Goal: Transaction & Acquisition: Download file/media

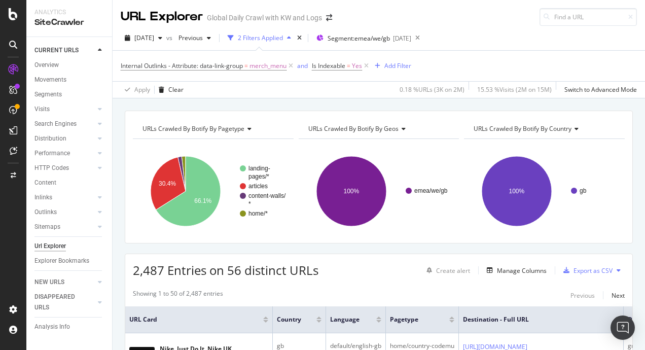
click at [616, 271] on button at bounding box center [619, 270] width 12 height 16
click at [617, 258] on div "2,487 Entries on 56 distinct URLs Create alert Manage Columns Export as CSV" at bounding box center [378, 266] width 507 height 25
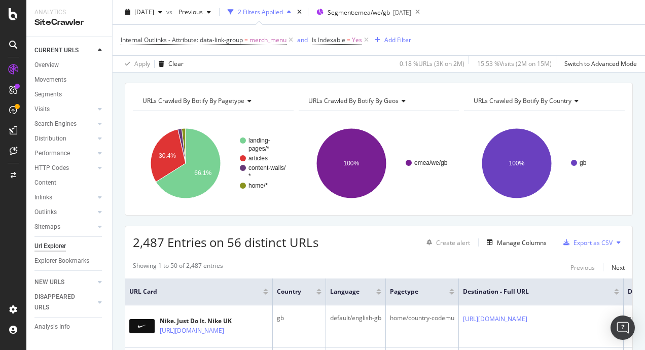
scroll to position [72, 0]
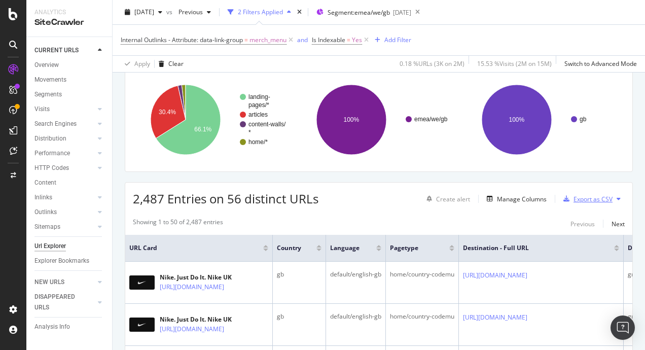
click at [586, 201] on div "Export as CSV" at bounding box center [593, 199] width 39 height 9
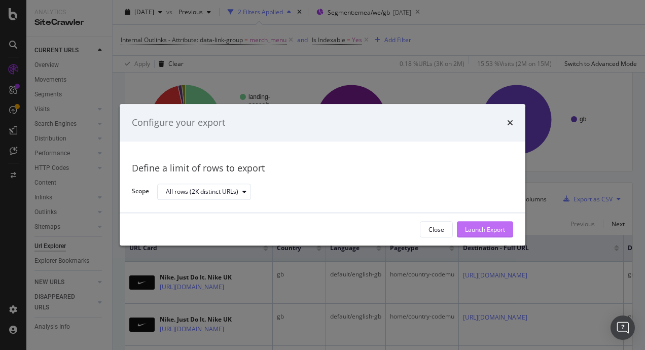
click at [500, 231] on div "Launch Export" at bounding box center [485, 229] width 40 height 9
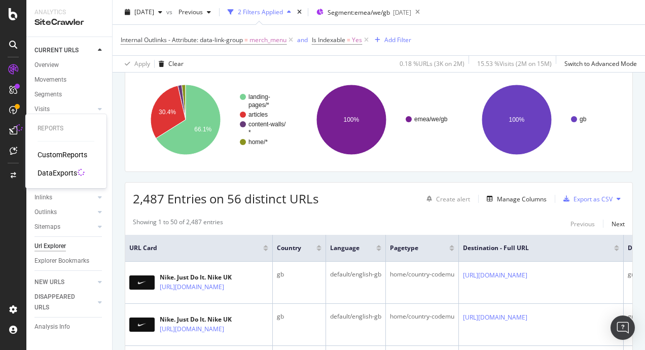
click at [59, 171] on div "DataExports" at bounding box center [58, 173] width 40 height 10
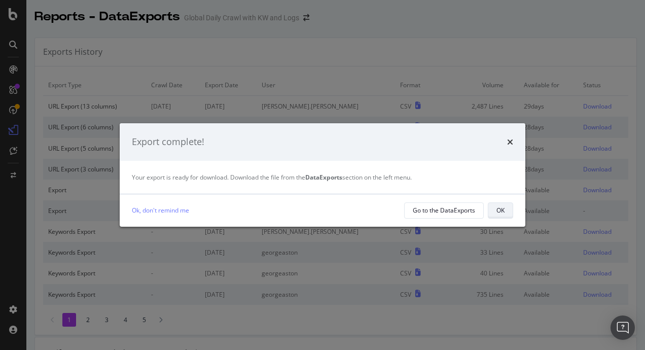
click at [495, 210] on button "OK" at bounding box center [500, 210] width 25 height 16
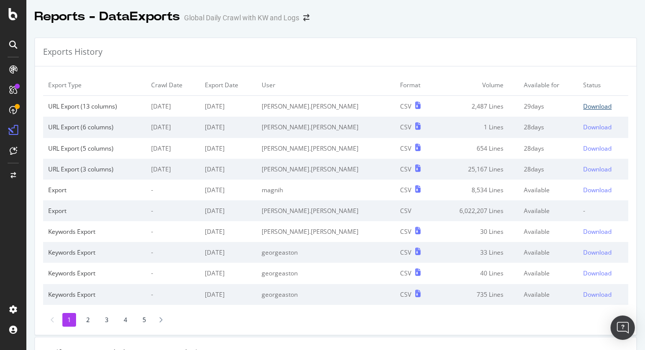
click at [597, 106] on div "Download" at bounding box center [597, 106] width 28 height 9
